Goal: Transaction & Acquisition: Purchase product/service

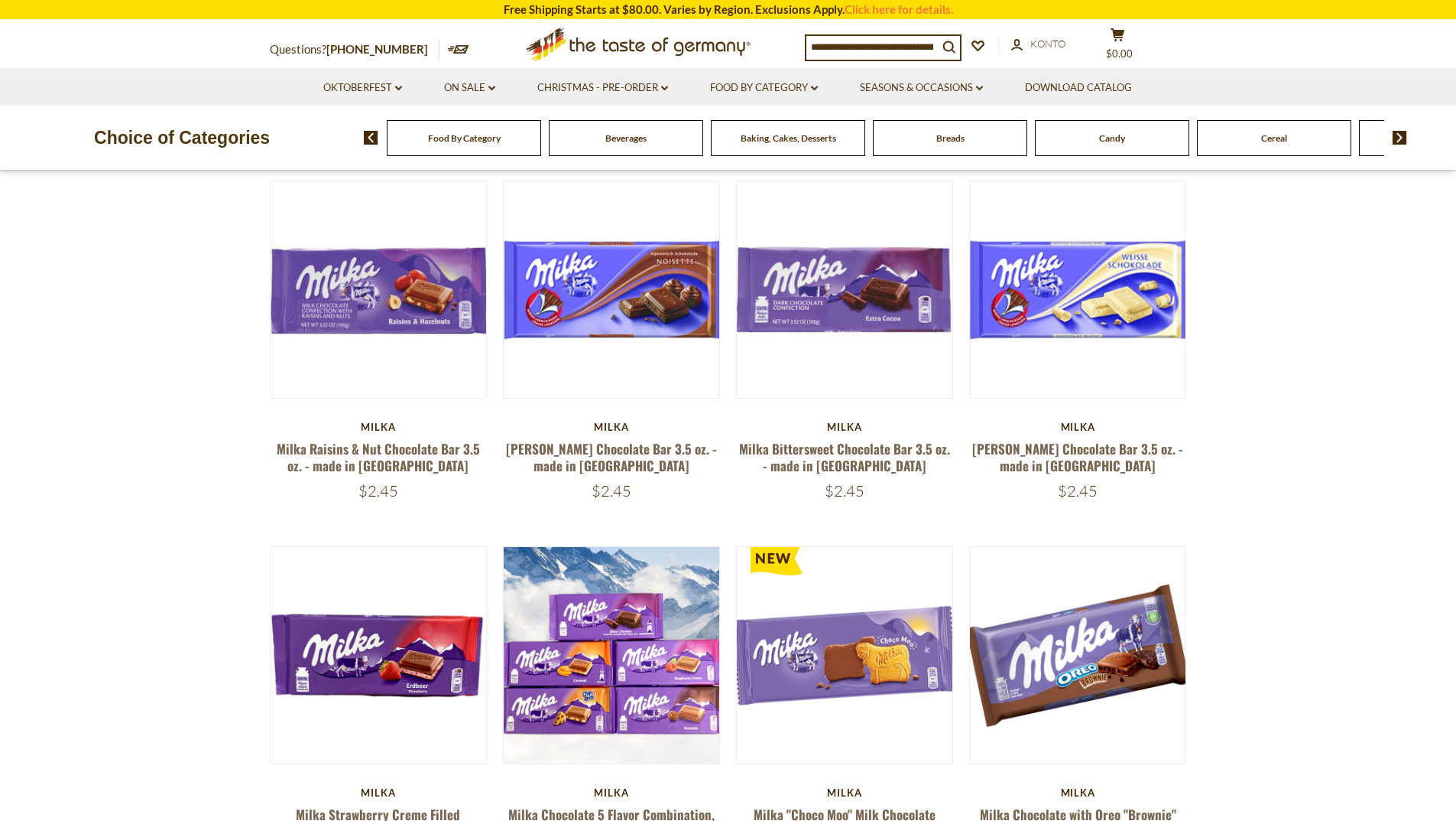
scroll to position [153, 0]
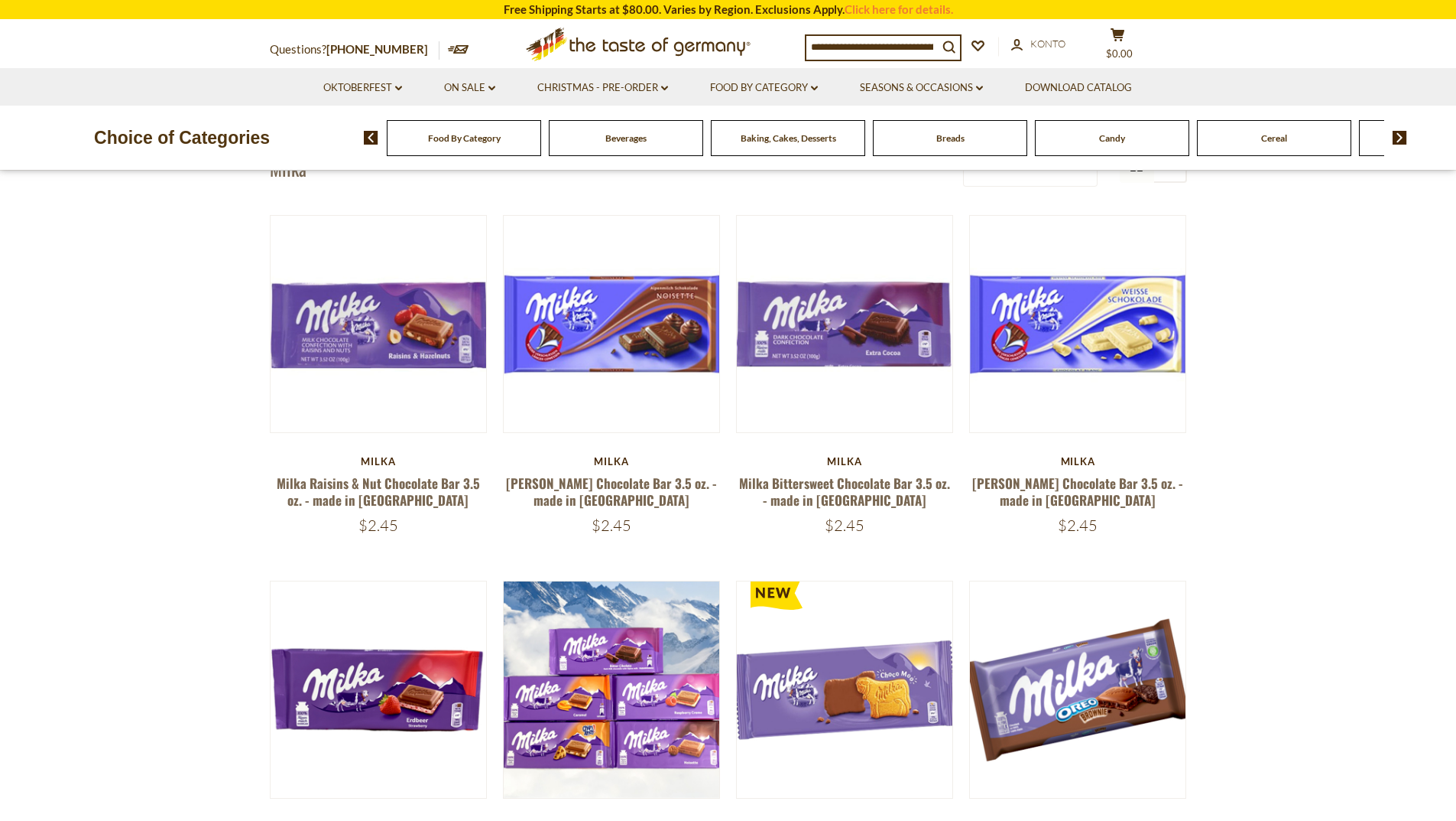
scroll to position [0, 0]
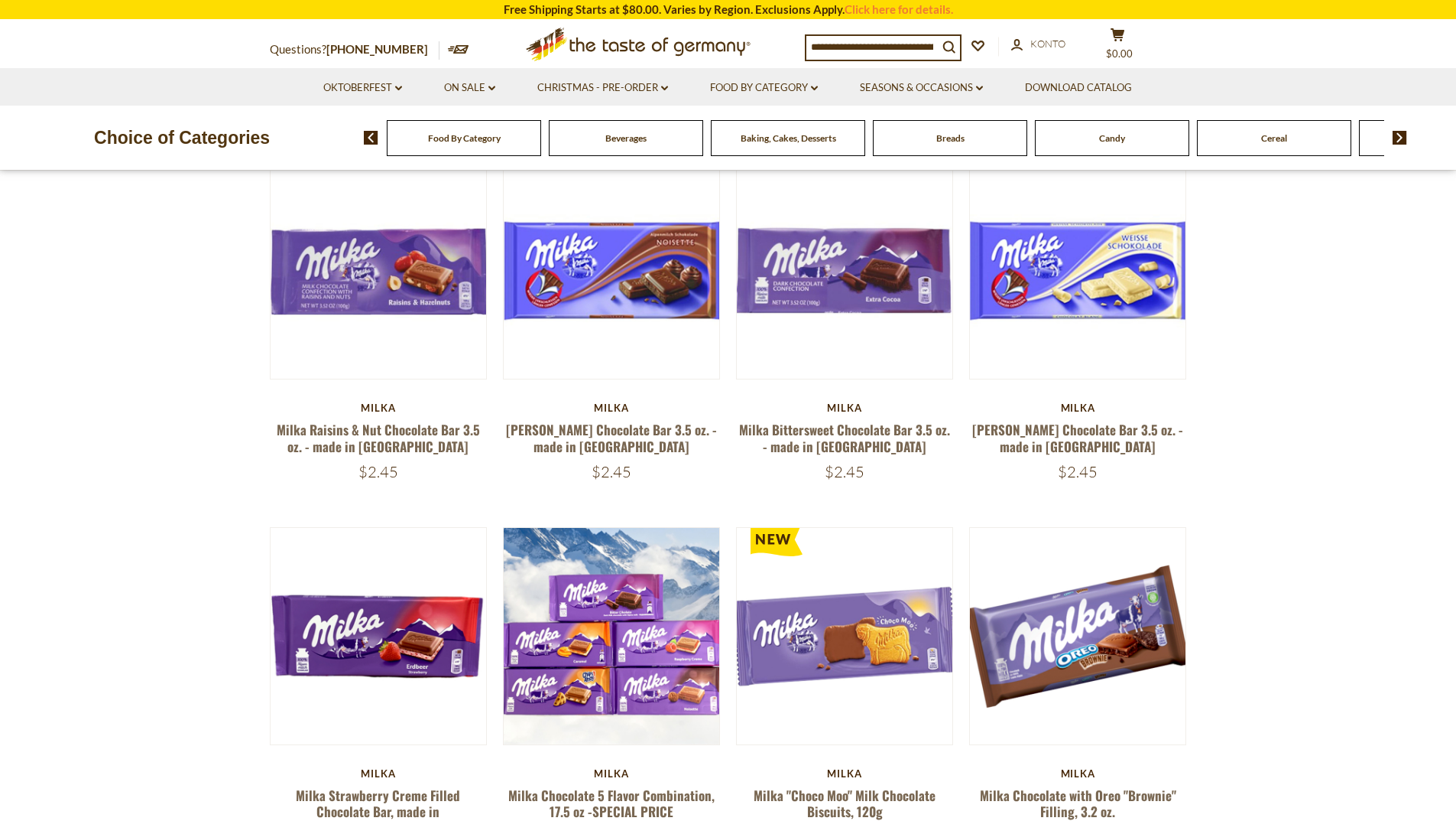
scroll to position [162, 0]
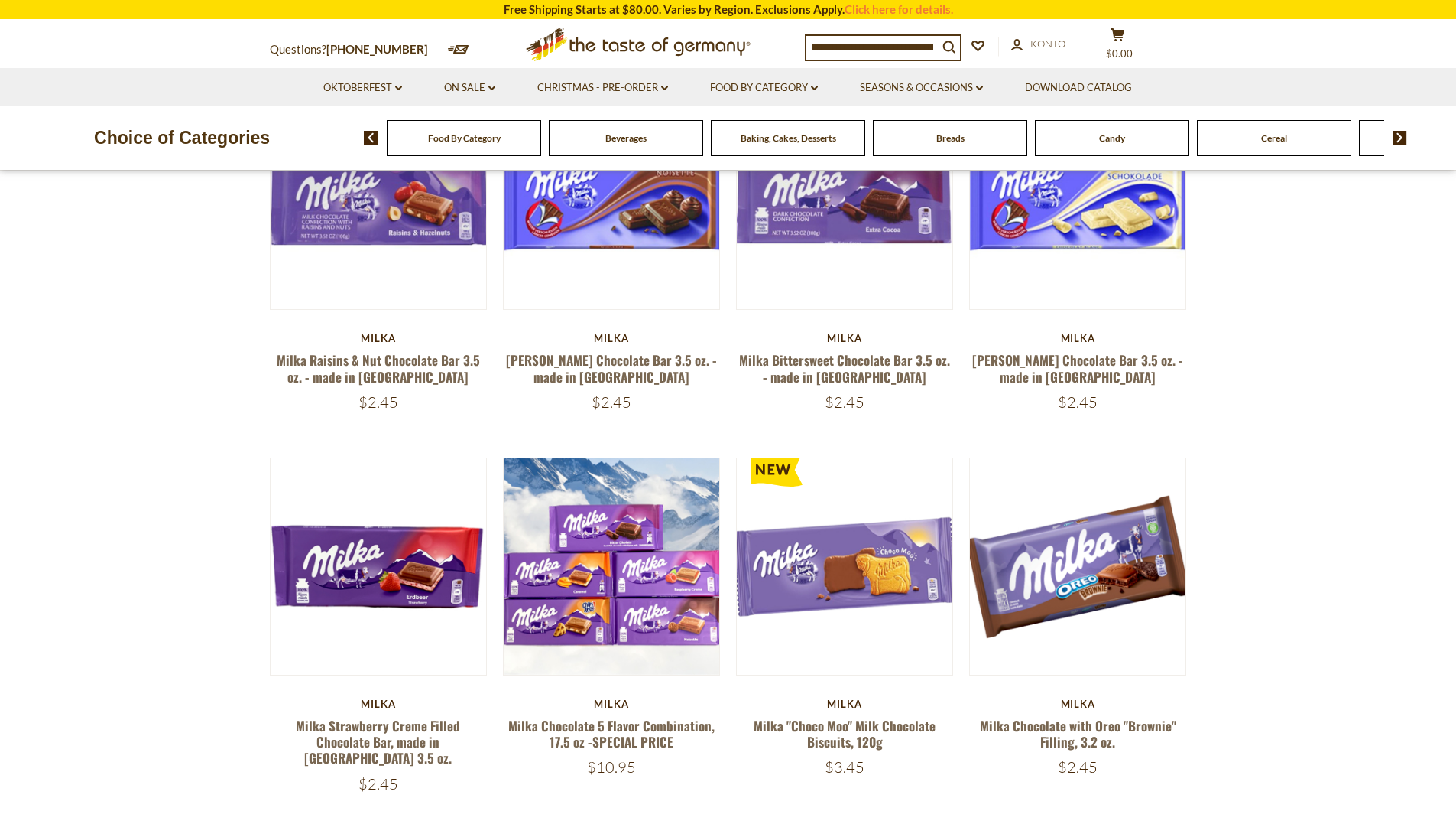
scroll to position [391, 0]
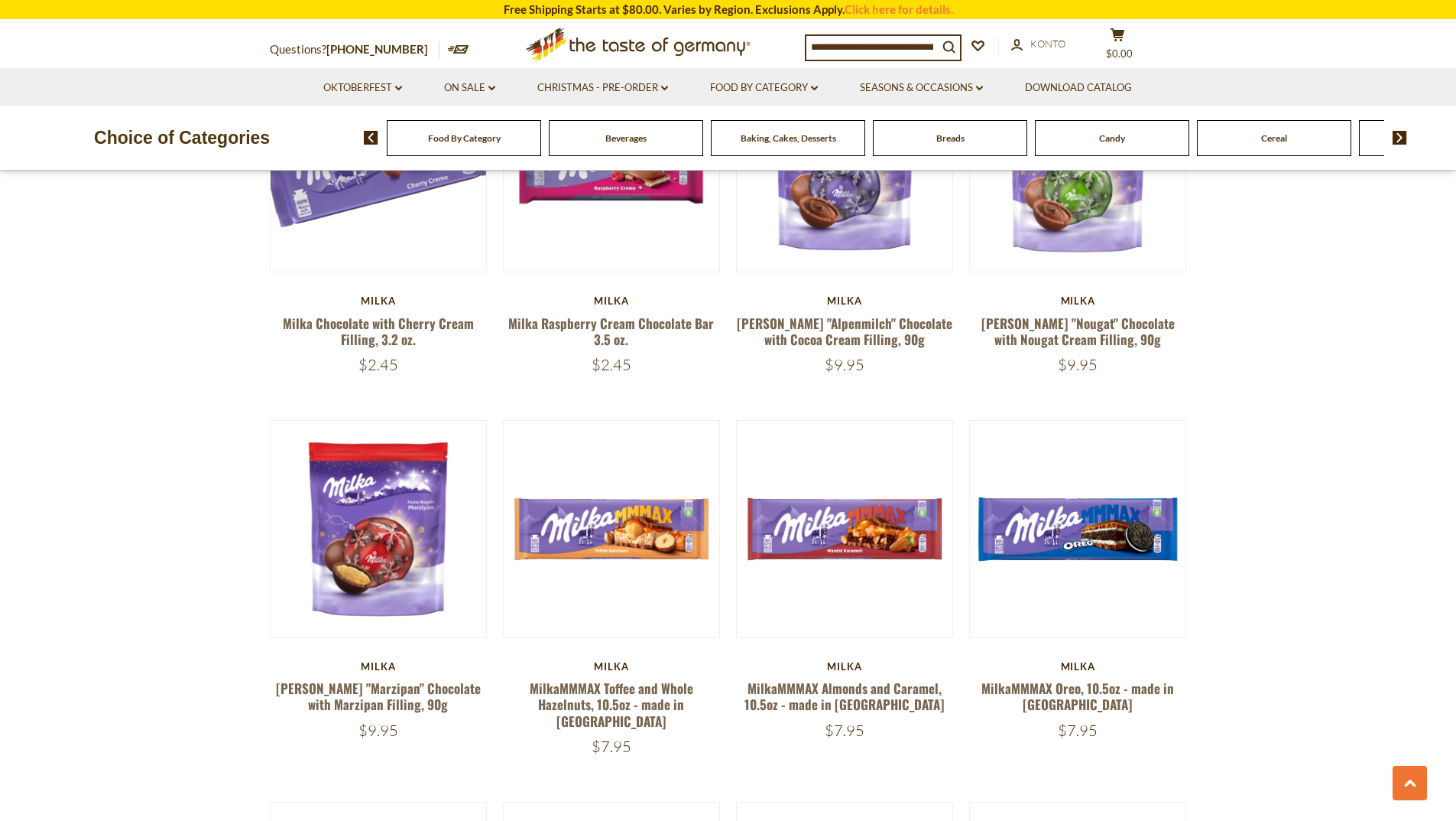
scroll to position [773, 0]
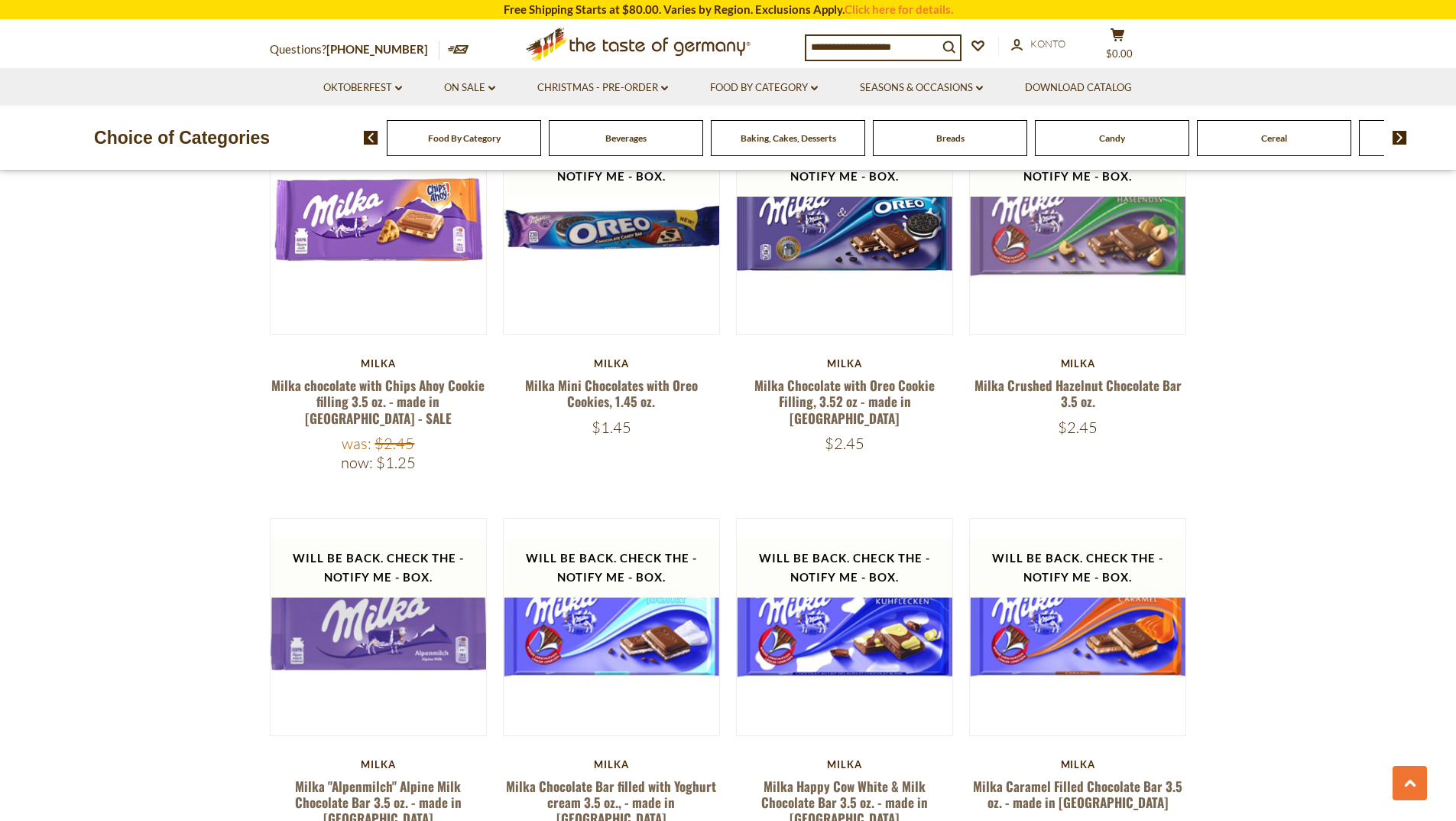
scroll to position [2608, 0]
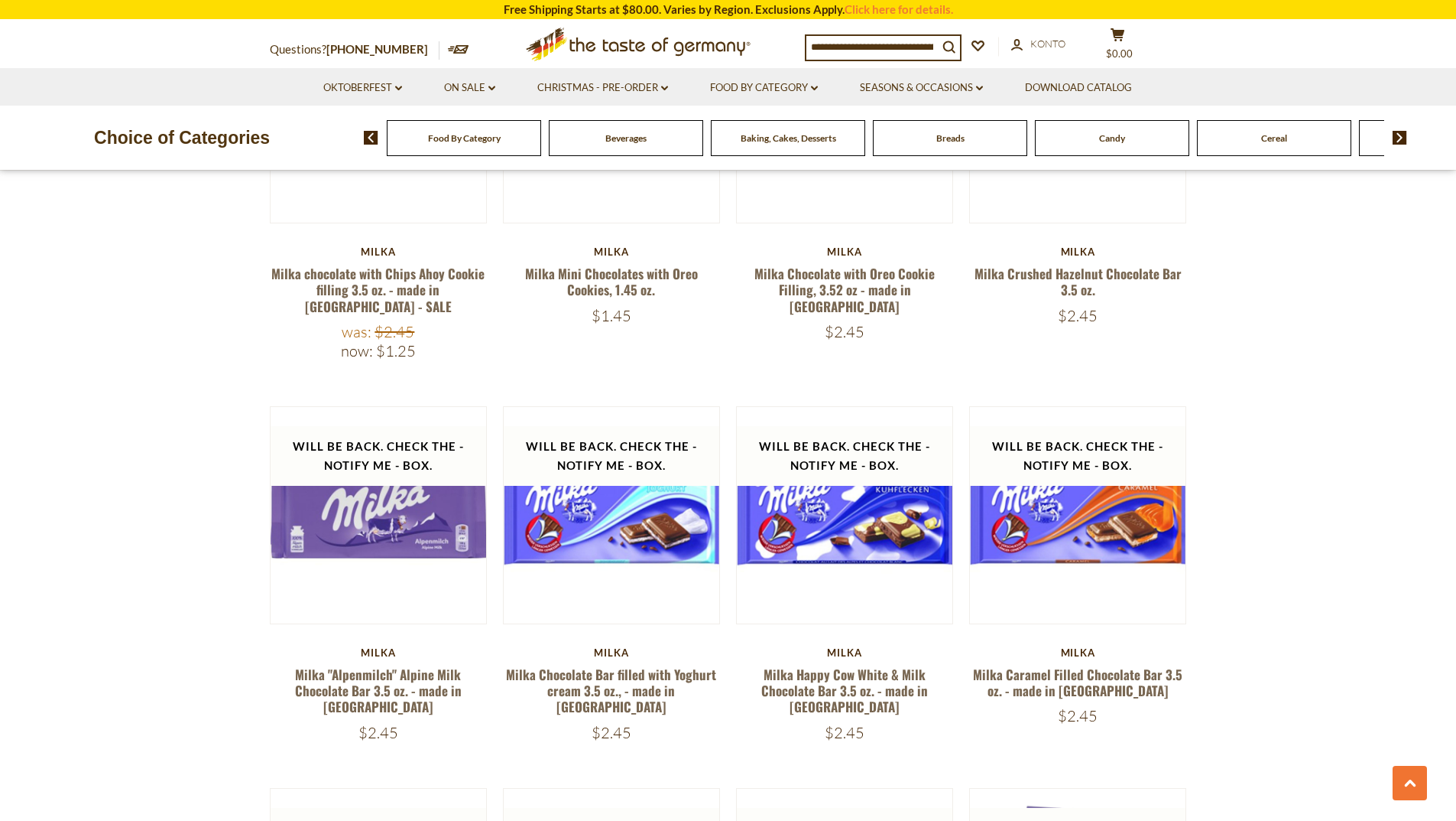
scroll to position [2761, 0]
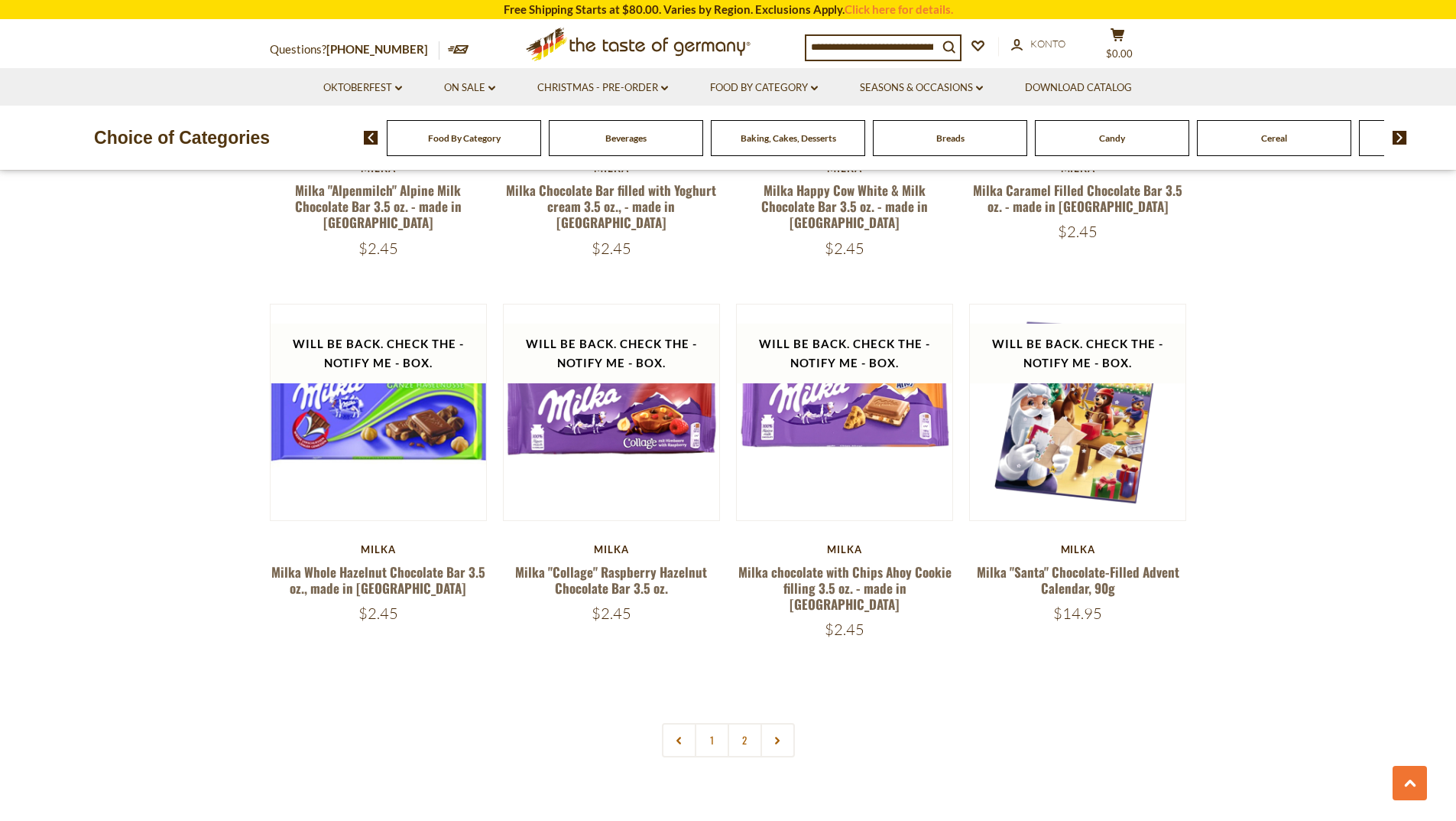
scroll to position [3373, 0]
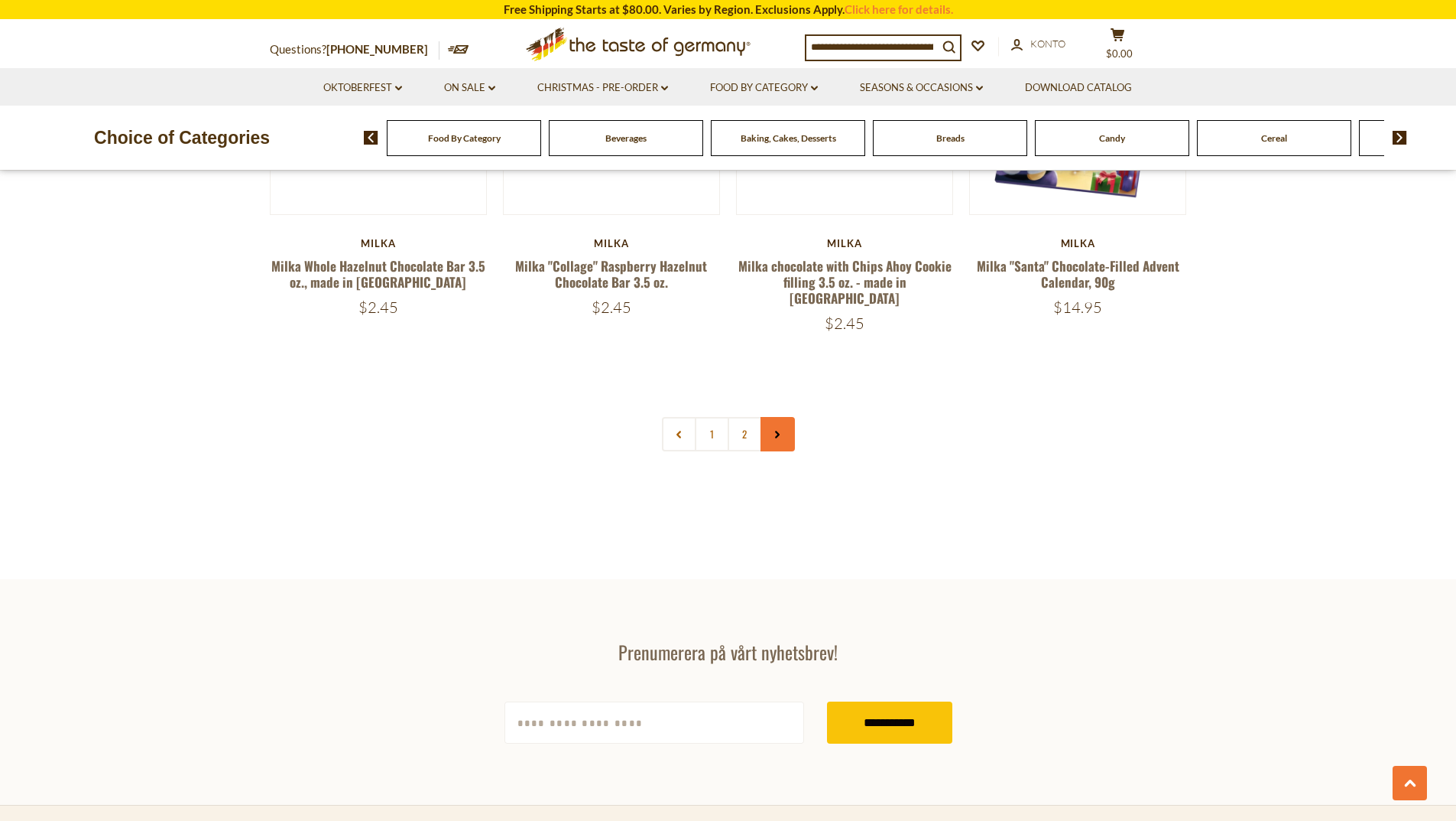
click at [780, 417] on link at bounding box center [777, 434] width 35 height 35
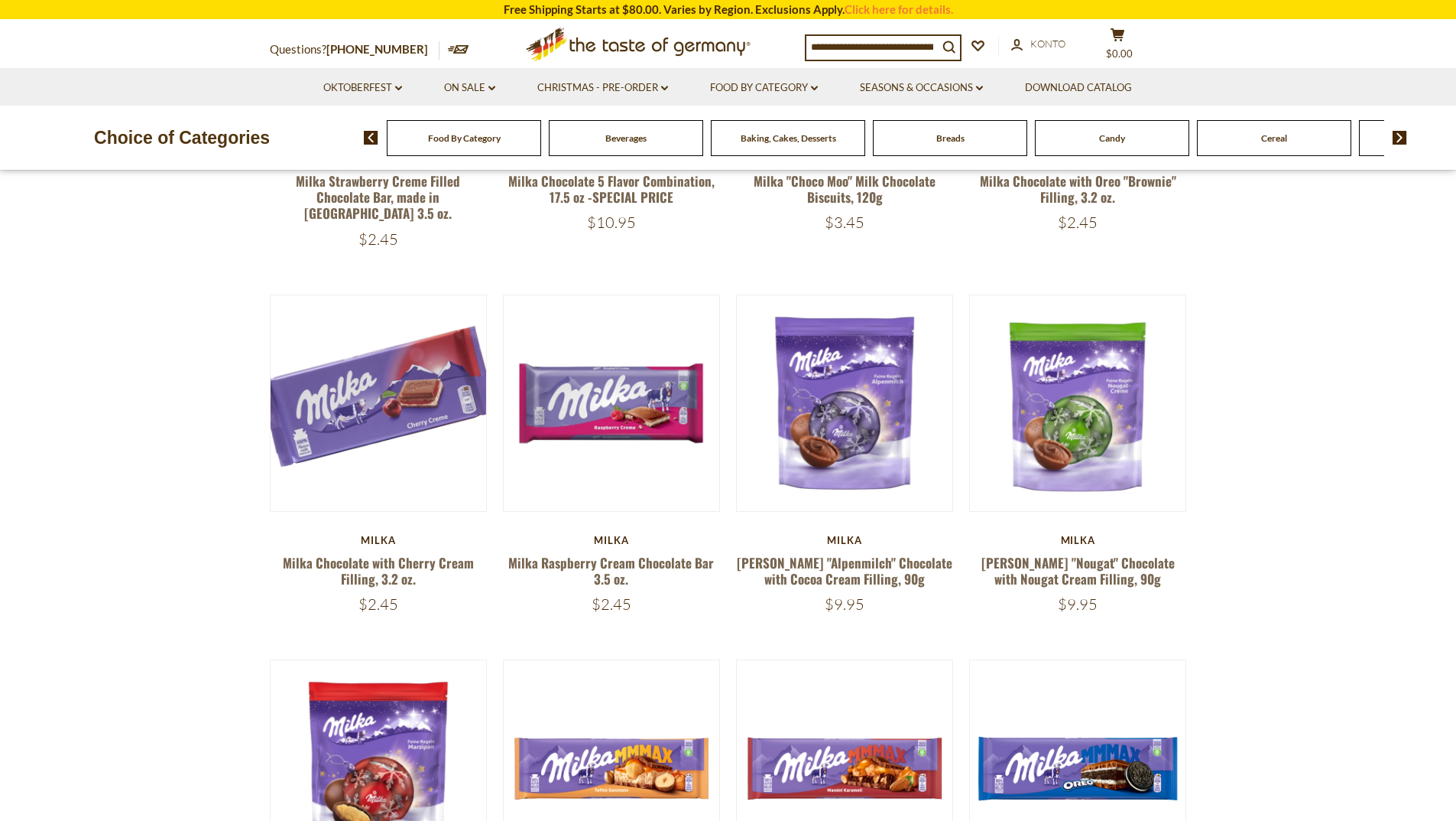
scroll to position [764, 0]
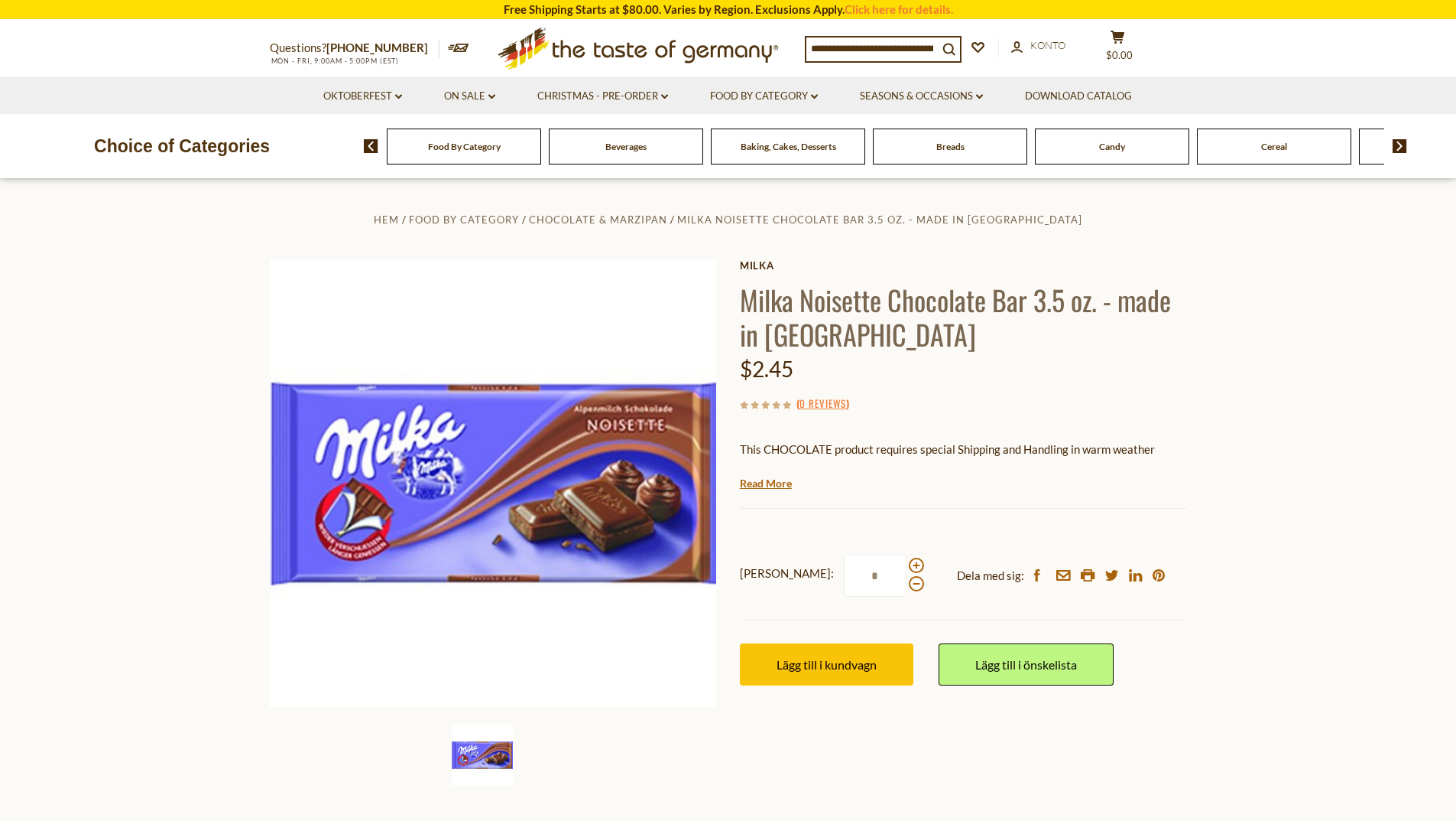
click at [149, 411] on section "Hem Food By Category Chocolate & Marzipan Milka Noisette Chocolate Bar 3.5 oz. …" at bounding box center [728, 518] width 1456 height 680
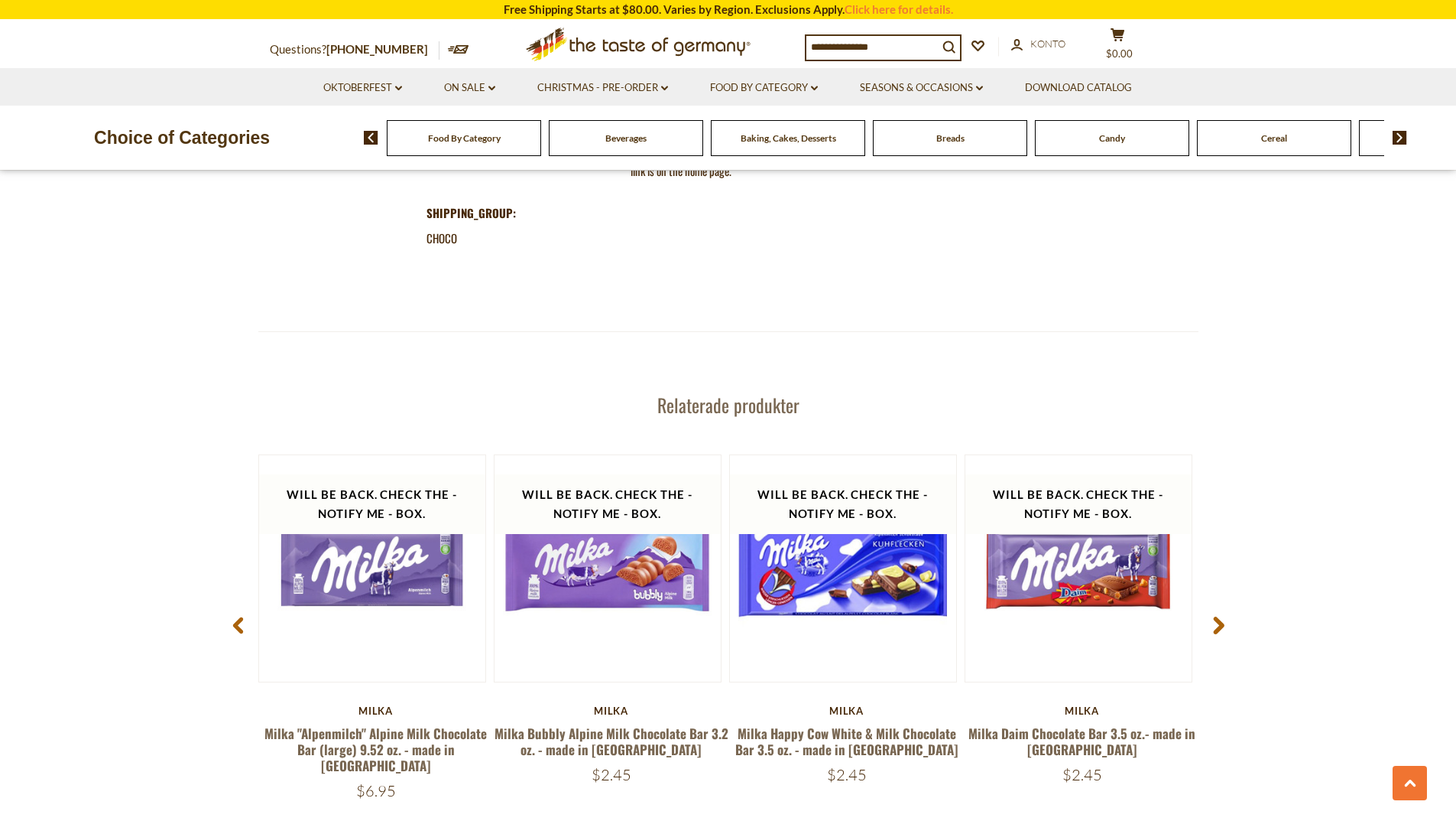
scroll to position [1912, 0]
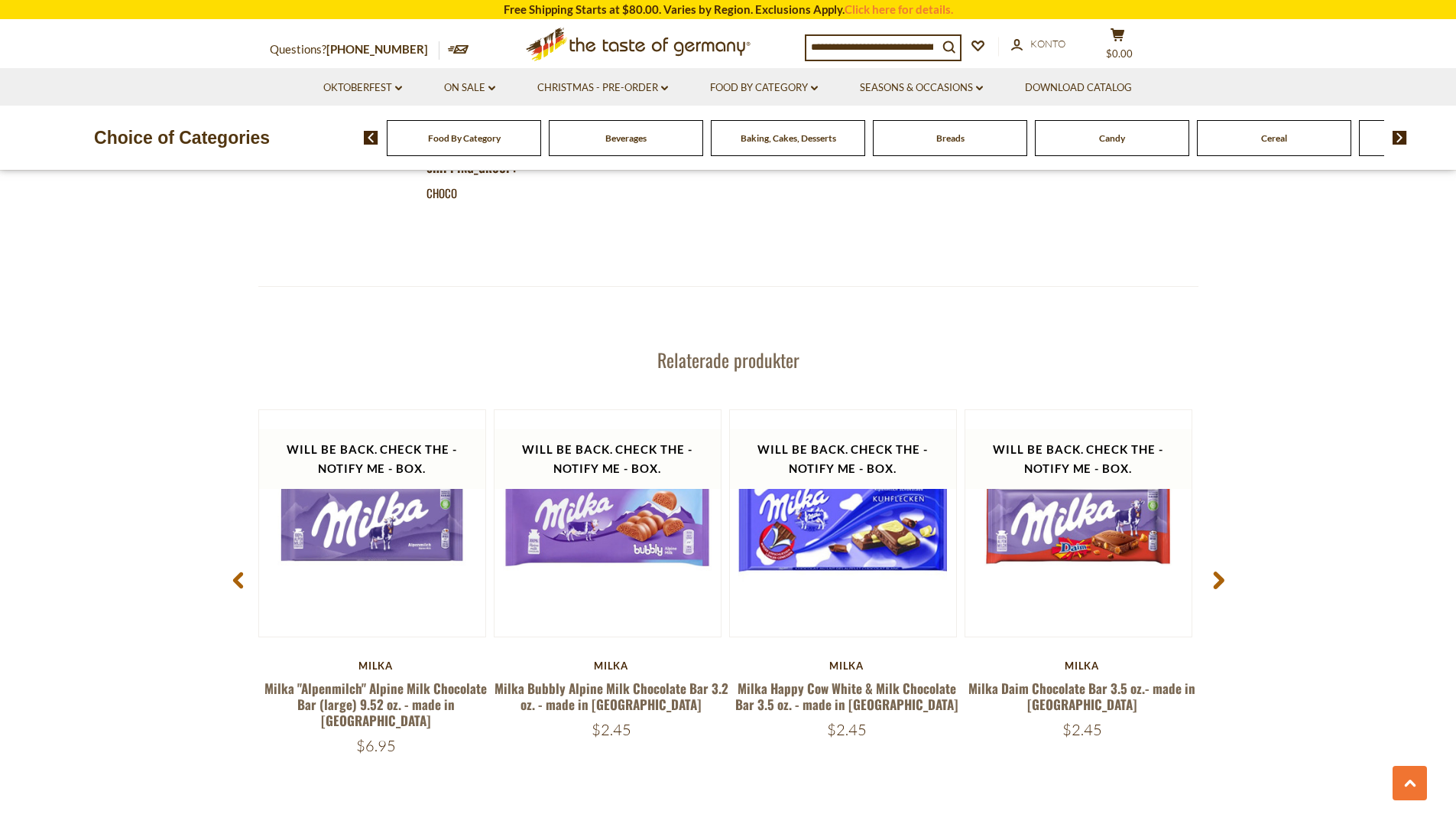
click at [118, 419] on section "Relaterade produkter Will be back. Check the - Notify Me - Box. Snabbtitt Milka…" at bounding box center [728, 586] width 1456 height 598
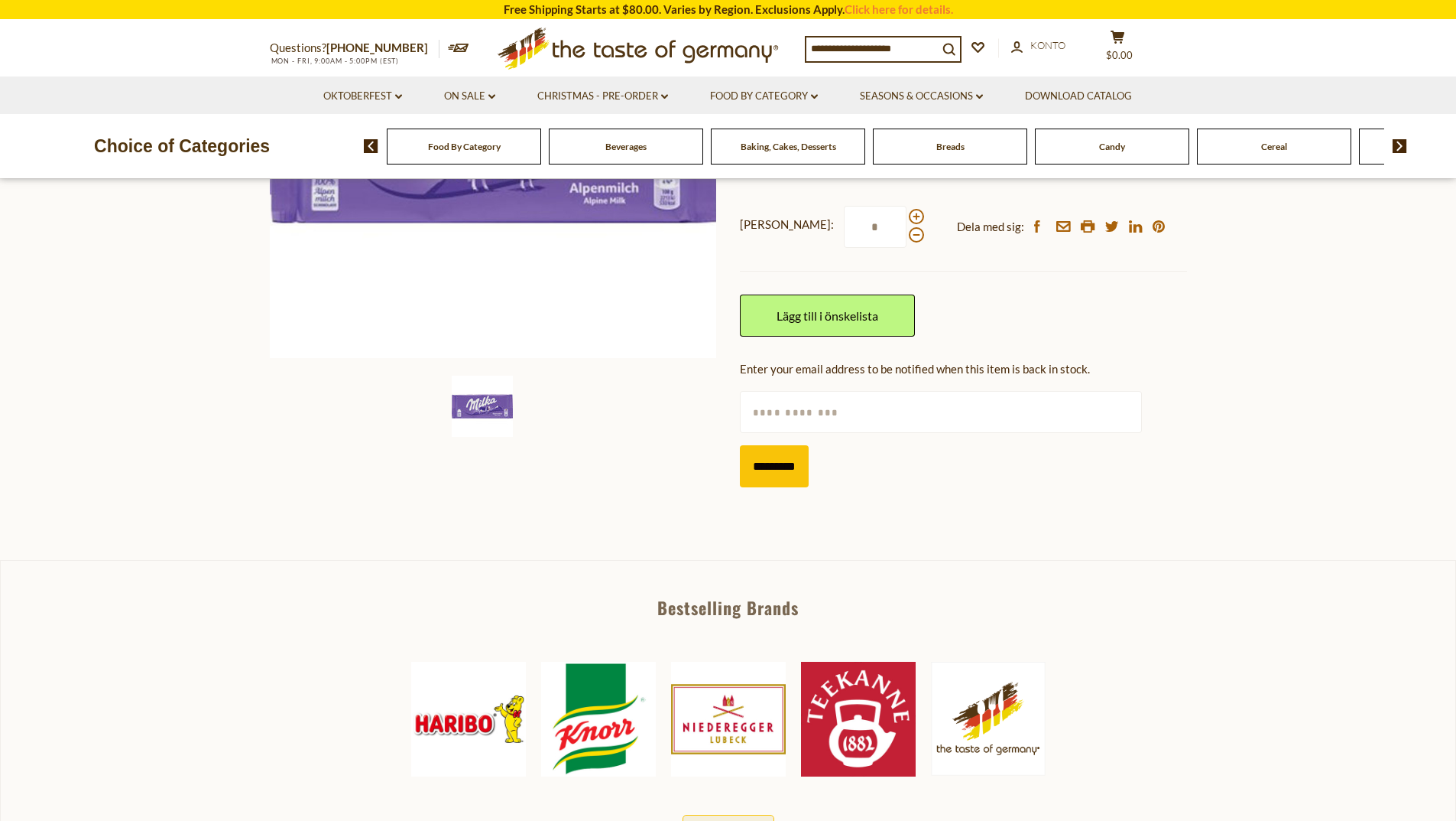
scroll to position [0, 0]
